Goal: Navigation & Orientation: Find specific page/section

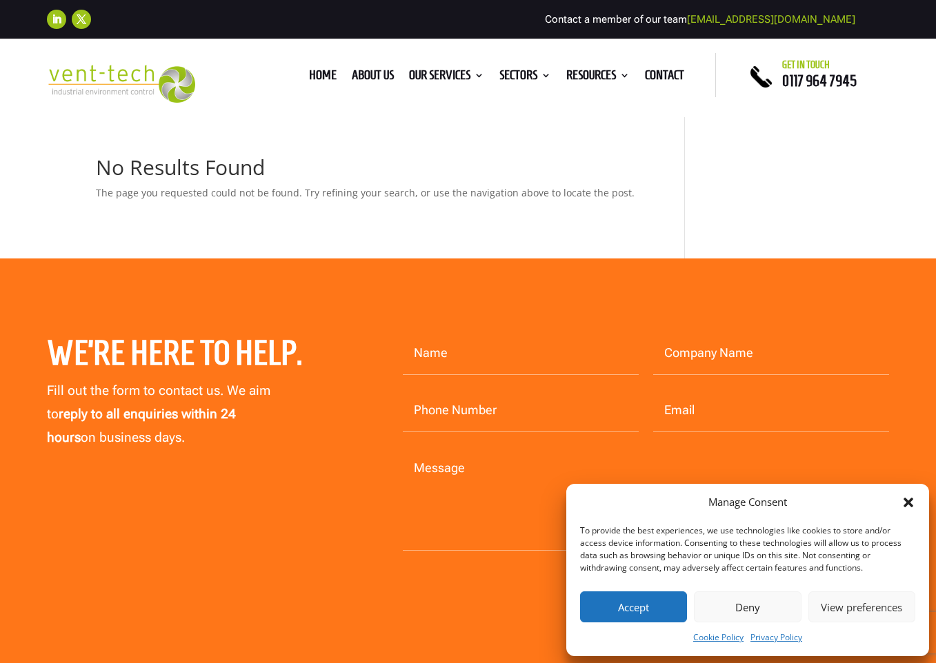
click at [656, 594] on button "Accept" at bounding box center [633, 607] width 107 height 31
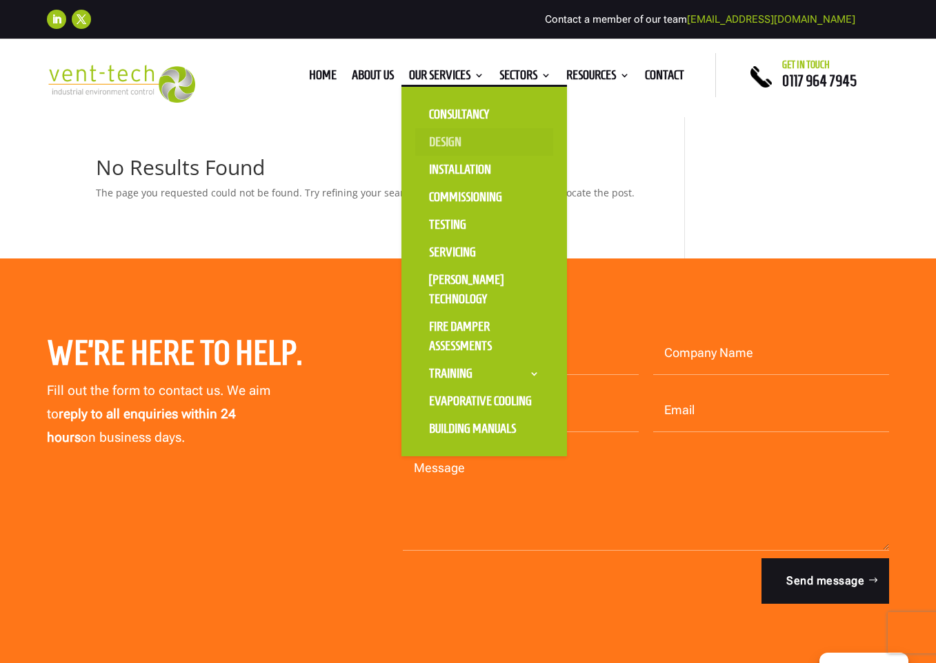
click at [450, 141] on link "Design" at bounding box center [484, 142] width 138 height 28
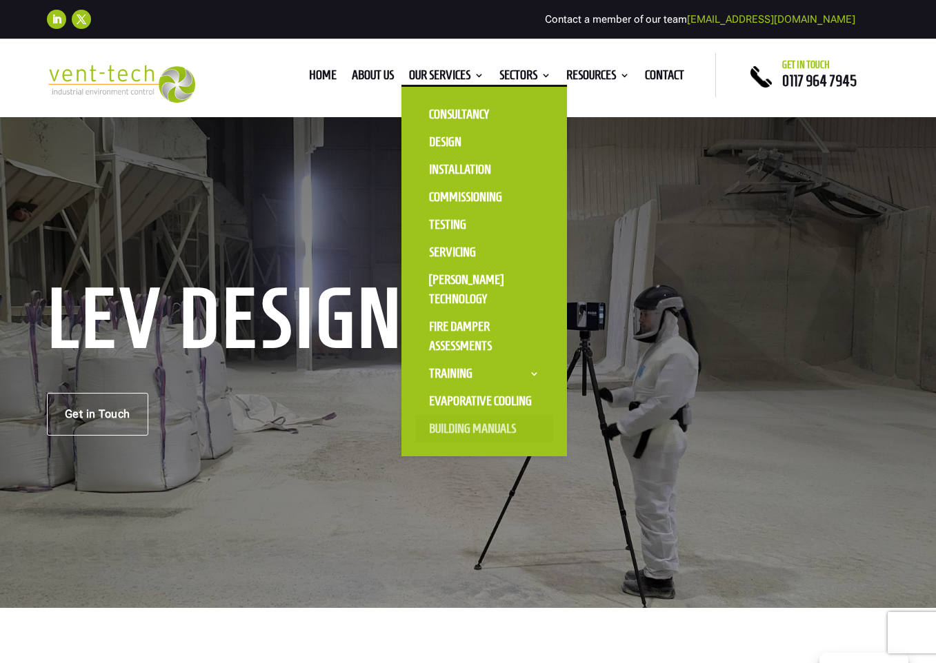
click at [440, 429] on link "Building Manuals" at bounding box center [484, 429] width 138 height 28
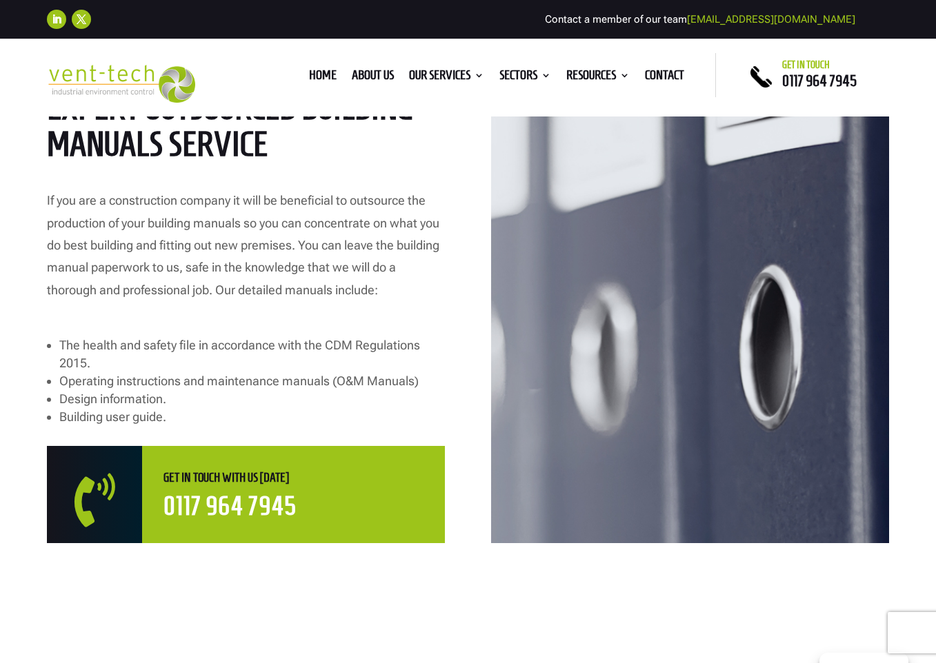
scroll to position [736, 0]
